Goal: Transaction & Acquisition: Purchase product/service

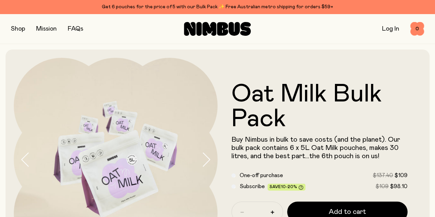
click at [16, 29] on button "button" at bounding box center [18, 29] width 14 height 10
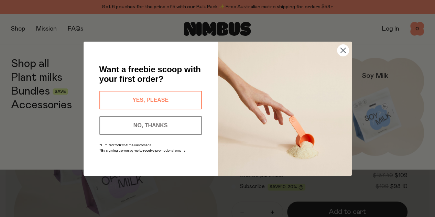
click at [167, 98] on button "YES, PLEASE" at bounding box center [150, 100] width 103 height 19
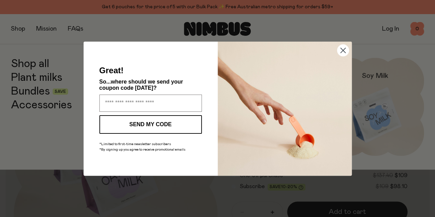
click at [160, 99] on input "Enter your email address" at bounding box center [150, 103] width 103 height 17
type input "**********"
click at [142, 126] on button "SEND MY CODE" at bounding box center [150, 124] width 103 height 19
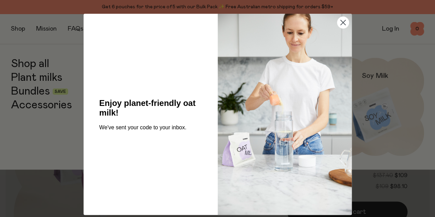
click at [343, 24] on icon "Close dialog" at bounding box center [343, 22] width 5 height 5
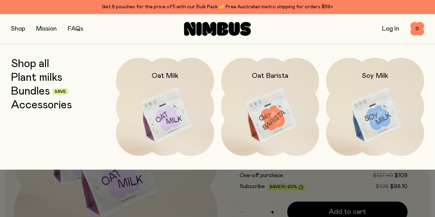
click at [270, 128] on img at bounding box center [270, 115] width 98 height 115
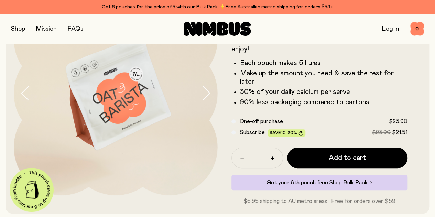
scroll to position [34, 0]
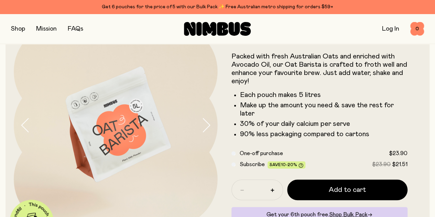
click at [205, 128] on button "button" at bounding box center [209, 125] width 17 height 204
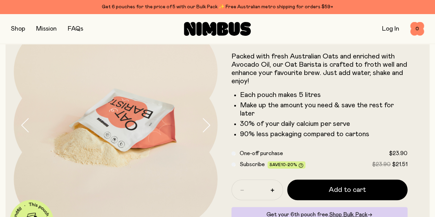
click at [205, 128] on button "button" at bounding box center [209, 125] width 17 height 204
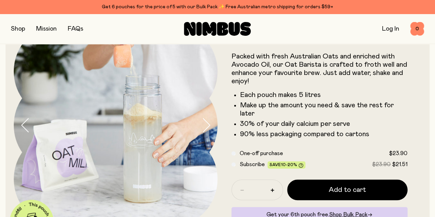
click at [205, 128] on button "button" at bounding box center [209, 125] width 17 height 204
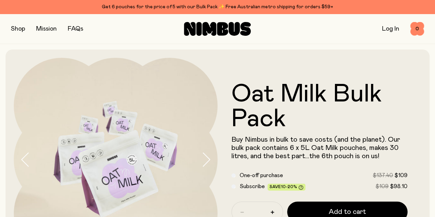
click at [24, 29] on button "button" at bounding box center [18, 29] width 14 height 10
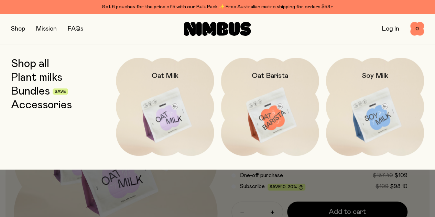
click at [29, 92] on link "Bundles" at bounding box center [30, 91] width 39 height 12
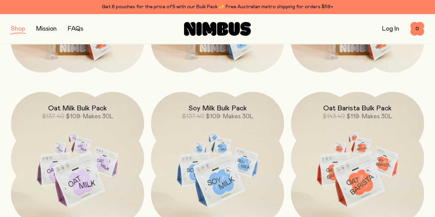
scroll to position [103, 0]
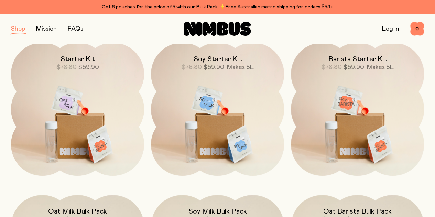
click at [81, 114] on img at bounding box center [77, 121] width 133 height 157
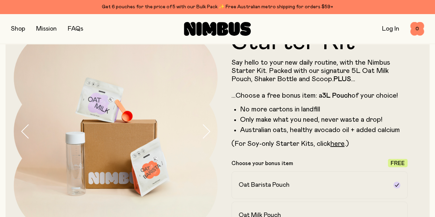
scroll to position [34, 0]
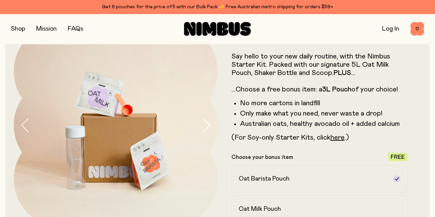
click at [193, 135] on img at bounding box center [116, 125] width 204 height 204
click at [201, 128] on icon "button" at bounding box center [206, 125] width 10 height 14
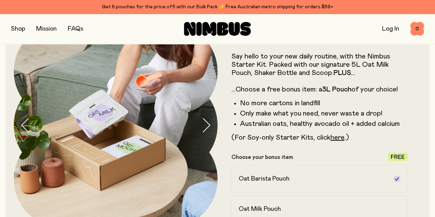
click at [201, 132] on icon "button" at bounding box center [206, 125] width 10 height 14
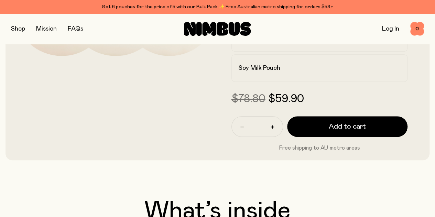
scroll to position [206, 0]
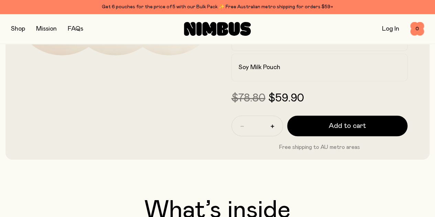
click at [334, 131] on span "Add to cart" at bounding box center [347, 126] width 37 height 10
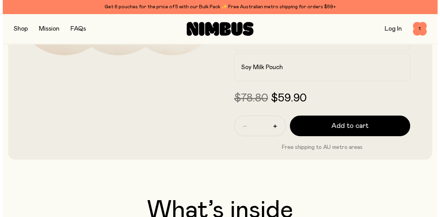
scroll to position [0, 0]
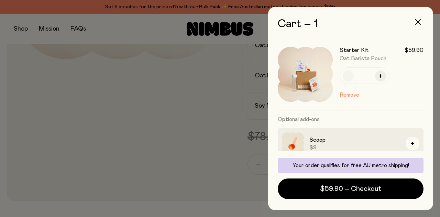
click at [184, 140] on div at bounding box center [220, 108] width 440 height 217
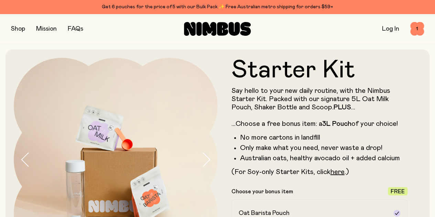
click at [20, 29] on button "button" at bounding box center [18, 29] width 14 height 10
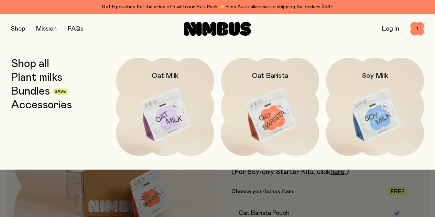
click at [23, 106] on link "Accessories" at bounding box center [41, 105] width 61 height 12
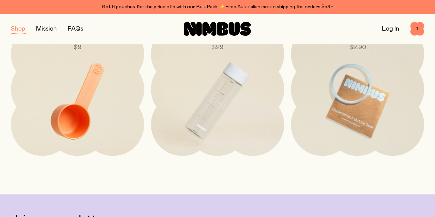
scroll to position [69, 0]
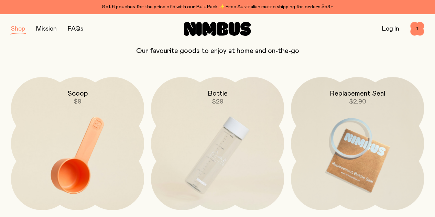
click at [215, 127] on img at bounding box center [217, 155] width 133 height 157
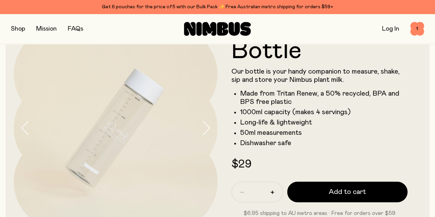
scroll to position [69, 0]
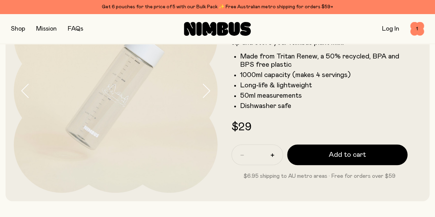
click at [341, 155] on span "Add to cart" at bounding box center [347, 155] width 37 height 10
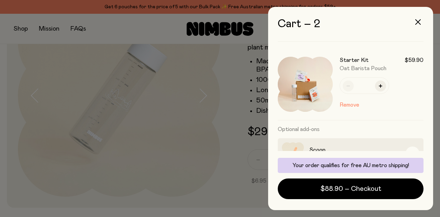
click at [258, 24] on div at bounding box center [220, 108] width 440 height 217
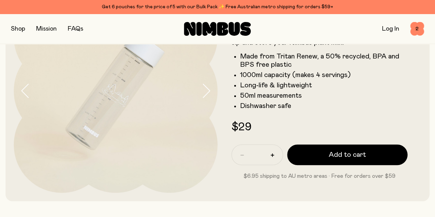
click at [431, 113] on header "Bottle Our bottle is your handy companion to measure, shake, sip and store your…" at bounding box center [217, 91] width 435 height 221
